Goal: Task Accomplishment & Management: Manage account settings

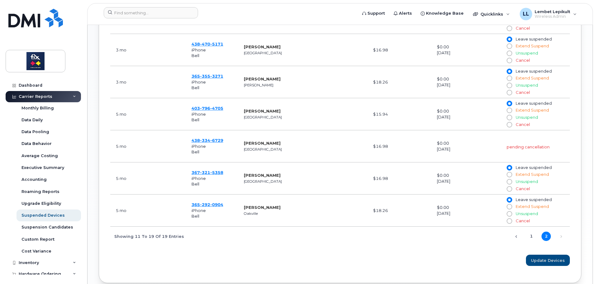
scroll to position [418, 0]
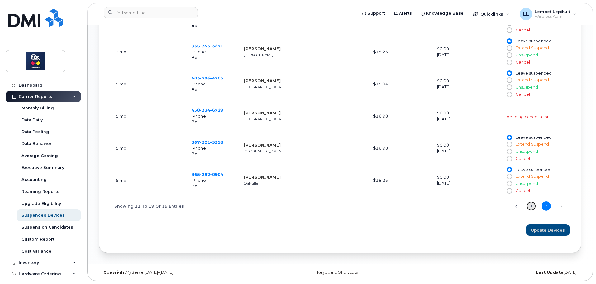
click at [532, 206] on link "1" at bounding box center [531, 205] width 9 height 9
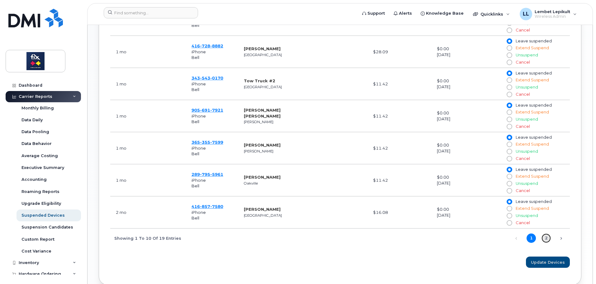
click at [549, 239] on link "2" at bounding box center [546, 237] width 9 height 9
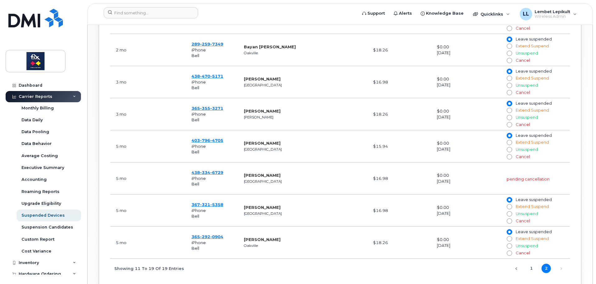
scroll to position [325, 0]
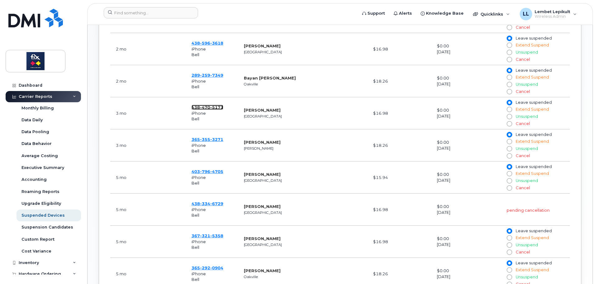
click at [213, 109] on span "5171" at bounding box center [216, 107] width 13 height 5
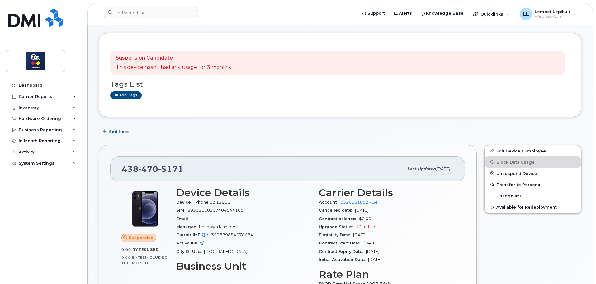
scroll to position [93, 0]
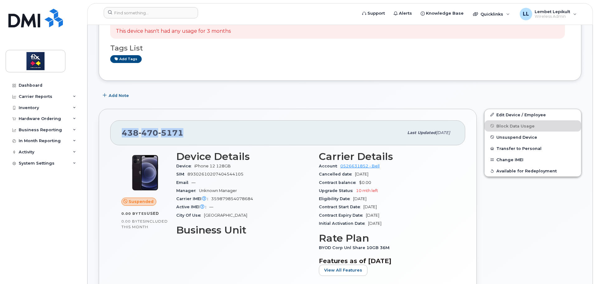
drag, startPoint x: 185, startPoint y: 134, endPoint x: 141, endPoint y: 127, distance: 44.2
click at [122, 138] on div "438 470 5171" at bounding box center [263, 132] width 282 height 13
copy span "438 470 5171"
click at [510, 137] on span "Unsuspend Device" at bounding box center [516, 137] width 41 height 5
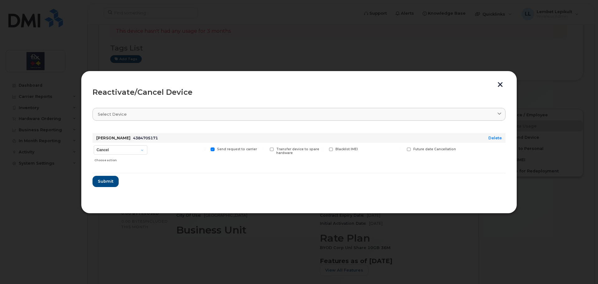
click at [500, 84] on button "button" at bounding box center [499, 85] width 9 height 7
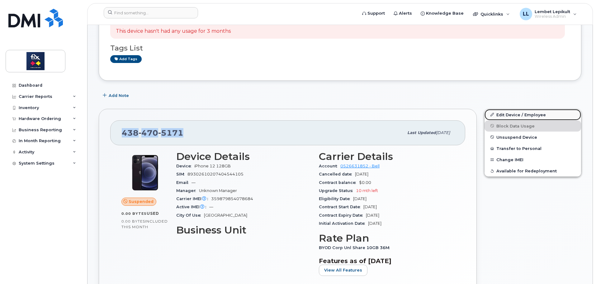
click at [507, 114] on link "Edit Device / Employee" at bounding box center [533, 114] width 97 height 11
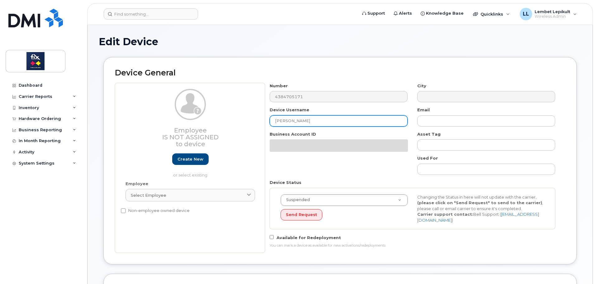
click at [325, 118] on input "[PERSON_NAME]" at bounding box center [339, 120] width 138 height 11
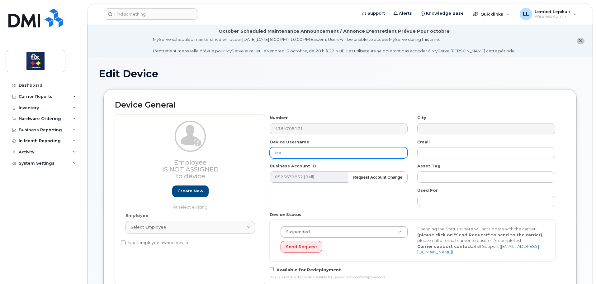
type input "M"
paste input "Shayla Mounayar"
type input "Shayla Mounayar"
click at [355, 206] on div "Number 4384705171 City Device Username Shayla Mounayar Email Business Account I…" at bounding box center [412, 200] width 295 height 170
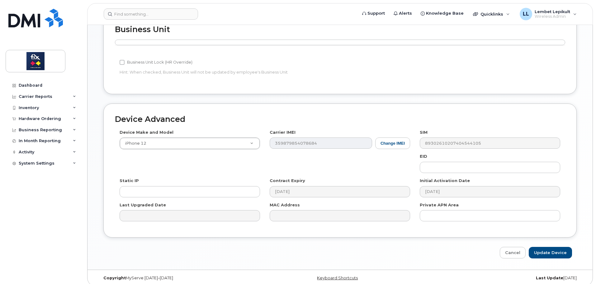
scroll to position [295, 0]
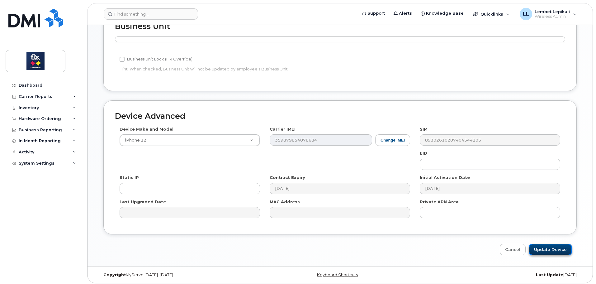
click at [547, 244] on input "Update Device" at bounding box center [550, 250] width 43 height 12
type input "Saving..."
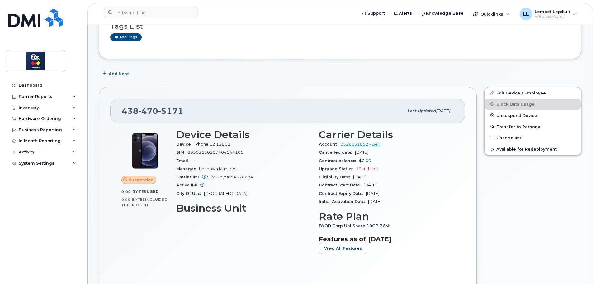
scroll to position [156, 0]
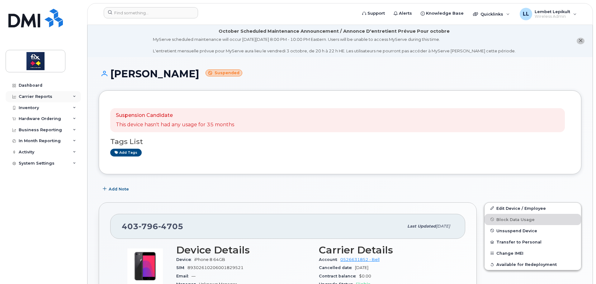
click at [46, 98] on div "Carrier Reports" at bounding box center [36, 96] width 34 height 5
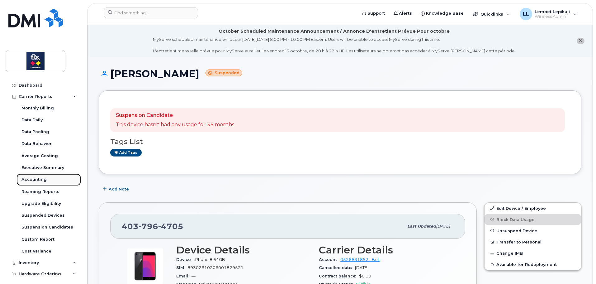
click at [34, 179] on div "Accounting" at bounding box center [33, 180] width 25 height 6
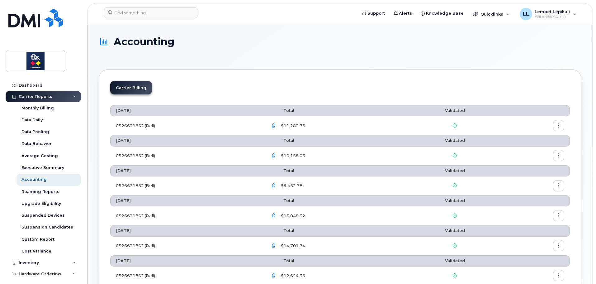
click at [558, 121] on button "button" at bounding box center [558, 125] width 11 height 11
click at [532, 149] on span "Download" at bounding box center [530, 151] width 24 height 6
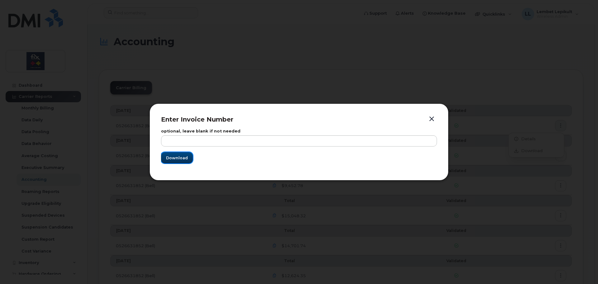
drag, startPoint x: 181, startPoint y: 155, endPoint x: 187, endPoint y: 156, distance: 5.4
click at [182, 155] on span "Download" at bounding box center [177, 158] width 22 height 6
